Goal: Task Accomplishment & Management: Manage account settings

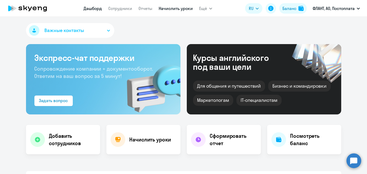
click at [178, 9] on link "Начислить уроки" at bounding box center [176, 8] width 34 height 5
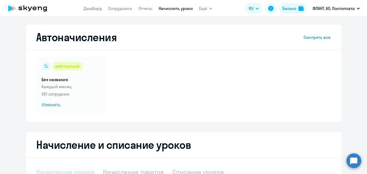
select select "10"
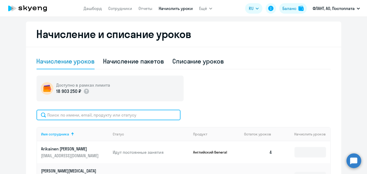
click at [149, 120] on input "text" at bounding box center [109, 115] width 144 height 11
paste input "[PERSON_NAME]"
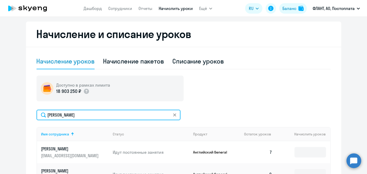
type input "[PERSON_NAME]"
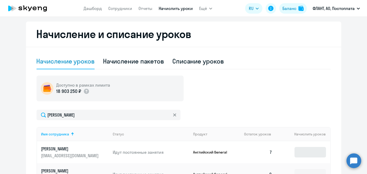
click at [305, 148] on td at bounding box center [304, 153] width 54 height 22
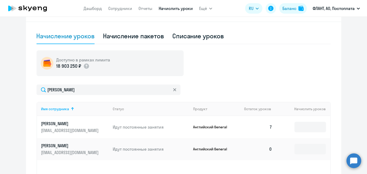
scroll to position [159, 0]
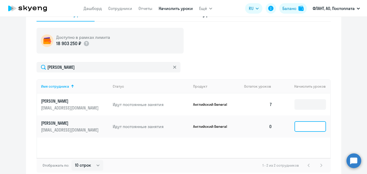
click at [295, 127] on input at bounding box center [311, 127] width 32 height 11
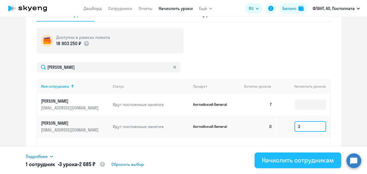
type input "3"
click at [284, 159] on div "Начислить сотрудникам" at bounding box center [298, 160] width 72 height 8
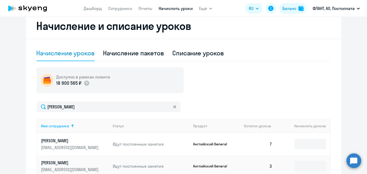
scroll to position [105, 0]
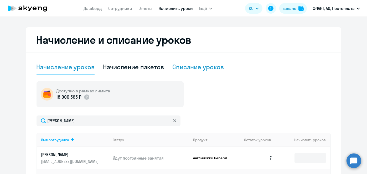
click at [189, 65] on div "Списание уроков" at bounding box center [199, 67] width 52 height 8
select select "10"
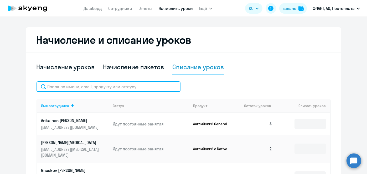
click at [111, 89] on input "text" at bounding box center [109, 87] width 144 height 11
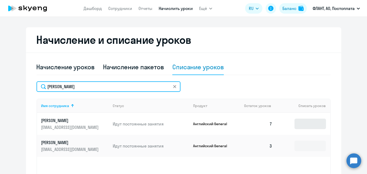
type input "[PERSON_NAME]"
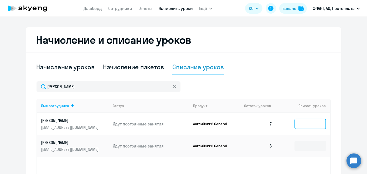
click at [305, 125] on input at bounding box center [311, 124] width 32 height 11
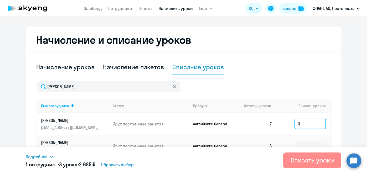
type input "3"
click at [316, 160] on div "Списать уроки" at bounding box center [312, 160] width 43 height 8
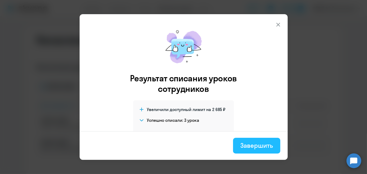
click at [260, 142] on div "Завершить" at bounding box center [257, 146] width 32 height 8
